Goal: Information Seeking & Learning: Learn about a topic

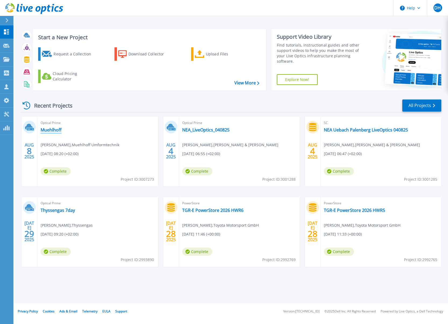
click at [45, 129] on link "Muehlhoff" at bounding box center [51, 129] width 21 height 5
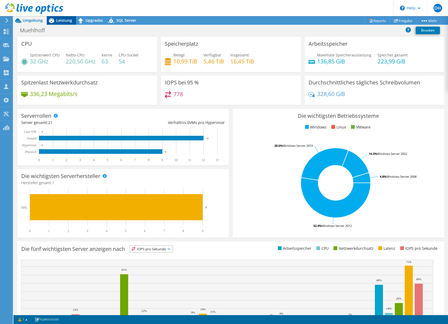
click at [67, 21] on span "Leistung" at bounding box center [64, 20] width 16 height 5
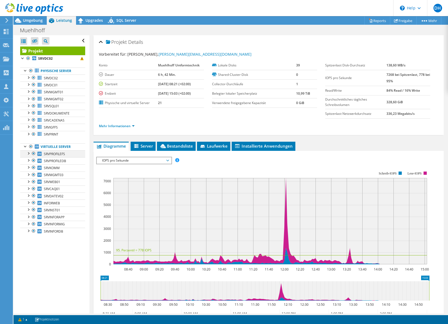
click at [28, 153] on div at bounding box center [28, 152] width 5 height 5
click at [28, 154] on div at bounding box center [28, 152] width 5 height 5
click at [140, 146] on span "Server" at bounding box center [143, 145] width 20 height 5
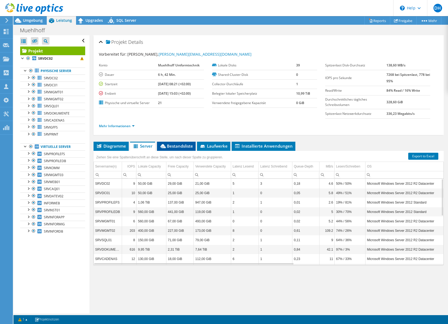
click at [166, 145] on icon at bounding box center [162, 146] width 5 height 4
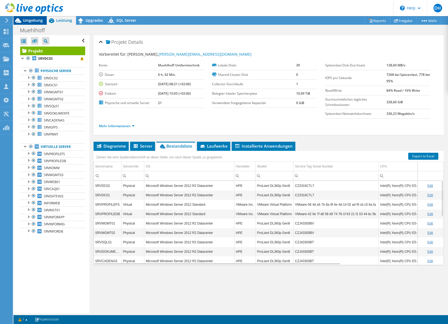
click at [26, 22] on span "Umgebung" at bounding box center [33, 20] width 20 height 5
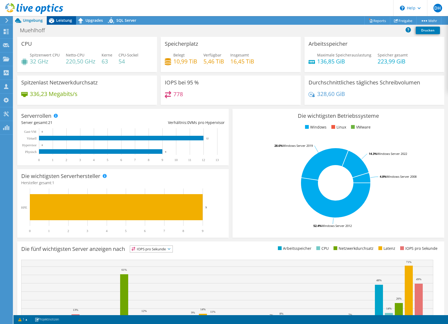
click at [65, 19] on span "Leistung" at bounding box center [64, 20] width 16 height 5
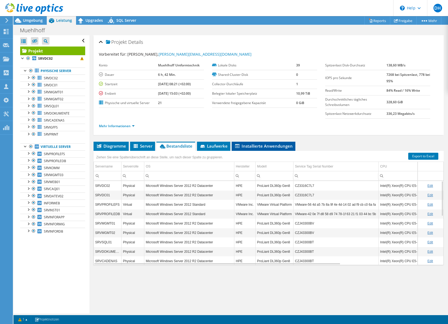
click at [253, 149] on li "Installierte Anwendungen" at bounding box center [264, 146] width 64 height 9
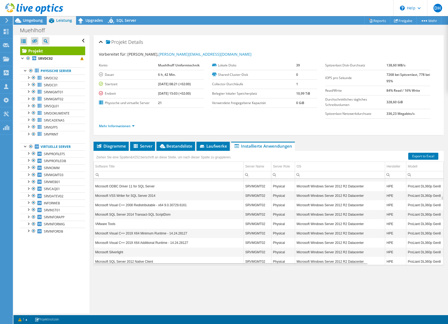
scroll to position [1515, 0]
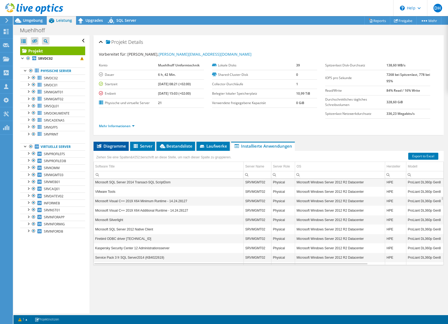
click at [108, 146] on span "Diagramme" at bounding box center [111, 145] width 30 height 5
